Goal: Transaction & Acquisition: Purchase product/service

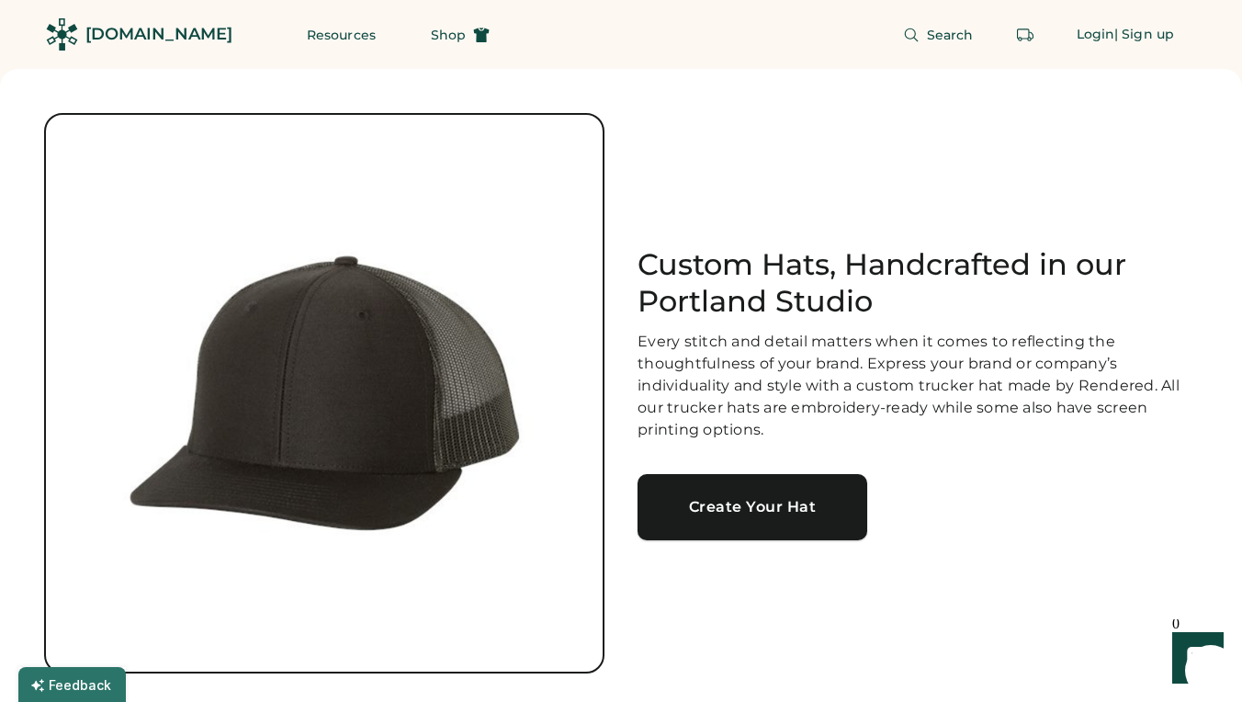
click at [737, 511] on div "Create Your Hat" at bounding box center [753, 507] width 186 height 15
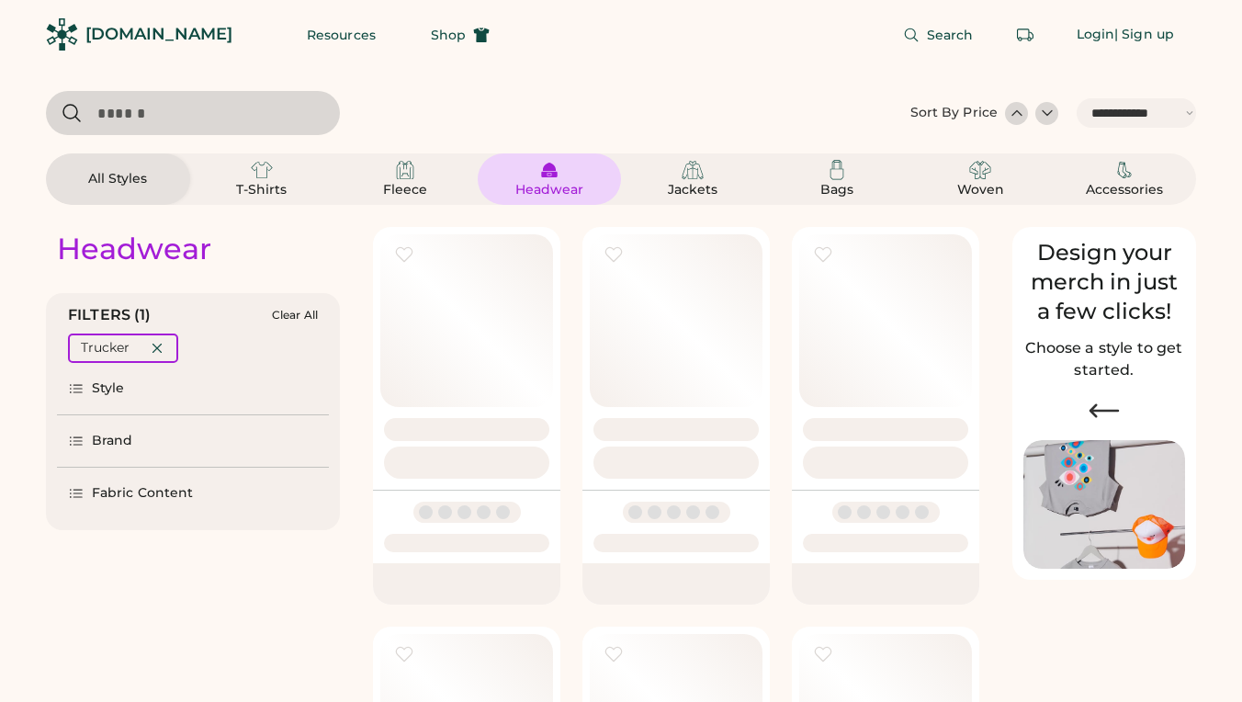
select select "*****"
select select "*"
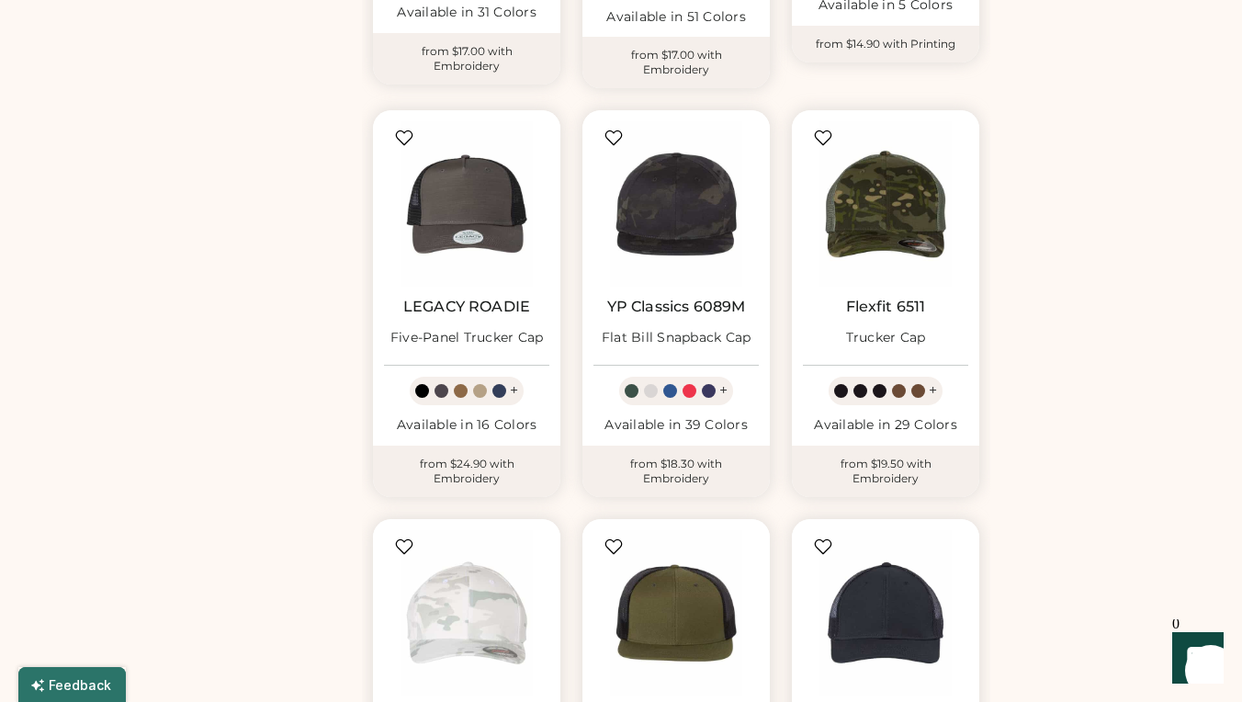
scroll to position [1031, 0]
